Goal: Complete application form

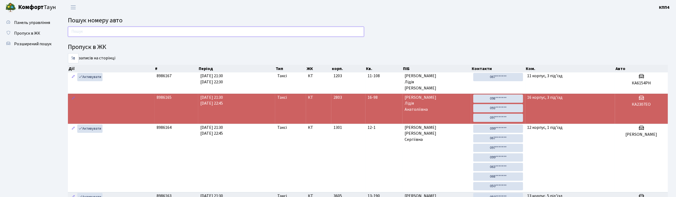
click at [128, 32] on input "text" at bounding box center [216, 32] width 296 height 10
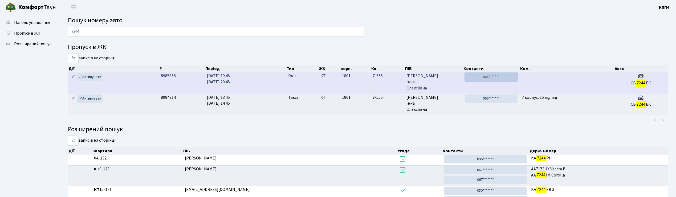
click at [497, 81] on link "066*******" at bounding box center [491, 77] width 52 height 8
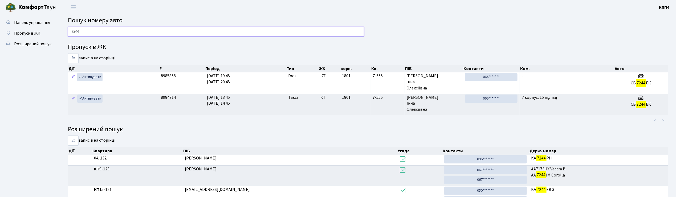
click at [144, 32] on input "7244" at bounding box center [216, 32] width 296 height 10
type input "7"
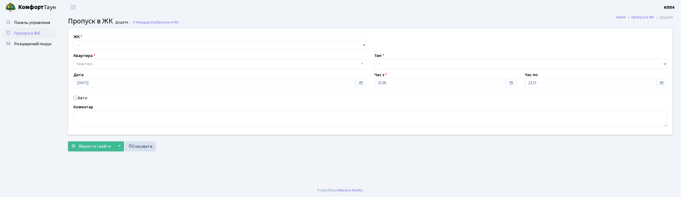
click at [74, 98] on input "Авто" at bounding box center [74, 97] width 3 height 3
checkbox input "true"
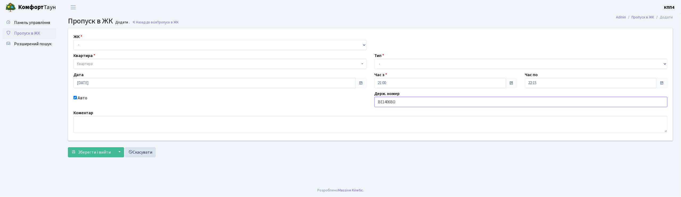
type input "ВЕ1406ВО"
click at [93, 44] on select "- КТ, вул. Регенераторна, 4 КТ2, просп. Соборності, 17 КТ3, вул. Березнева, 16 …" at bounding box center [219, 45] width 293 height 10
select select "271"
click at [73, 40] on select "- КТ, вул. Регенераторна, 4 КТ2, просп. Соборності, 17 КТ3, вул. Березнева, 16 …" at bounding box center [219, 45] width 293 height 10
select select
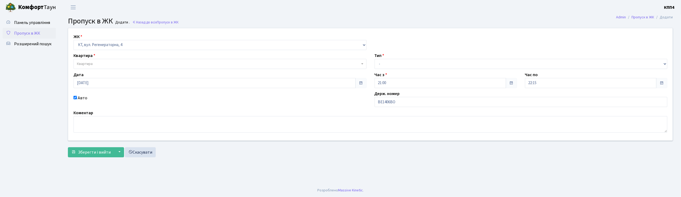
click at [100, 61] on span "Квартира" at bounding box center [219, 64] width 293 height 10
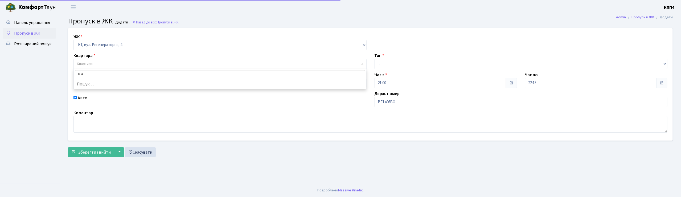
type input "16-42"
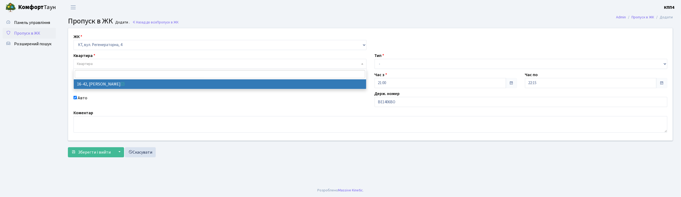
select select "8603"
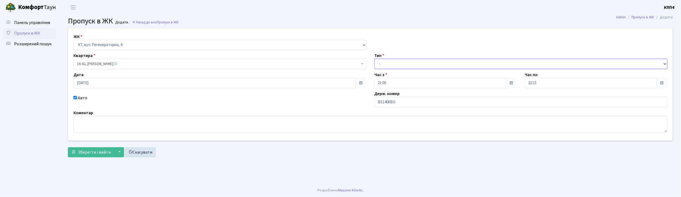
click at [384, 61] on select "- Доставка Таксі Гості Сервіс" at bounding box center [521, 64] width 293 height 10
select select "2"
click at [375, 59] on select "- Доставка Таксі Гості Сервіс" at bounding box center [521, 64] width 293 height 10
click at [103, 148] on button "Зберегти і вийти" at bounding box center [91, 152] width 46 height 10
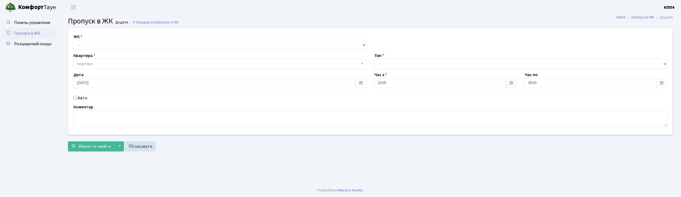
click at [75, 99] on input "Авто" at bounding box center [74, 97] width 3 height 3
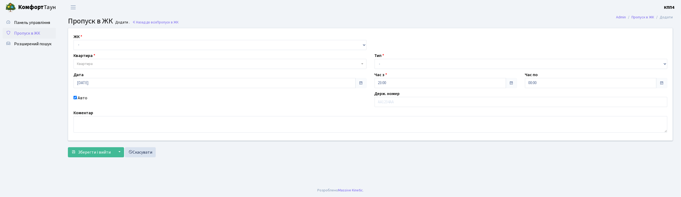
click at [76, 99] on input "Авто" at bounding box center [74, 97] width 3 height 3
checkbox input "false"
